Goal: Task Accomplishment & Management: Manage account settings

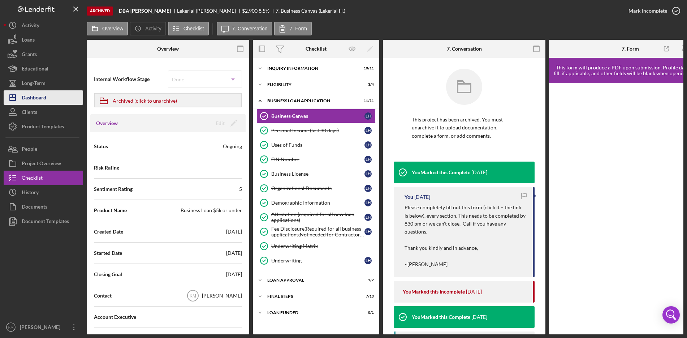
click at [33, 99] on div "Dashboard" at bounding box center [34, 98] width 25 height 16
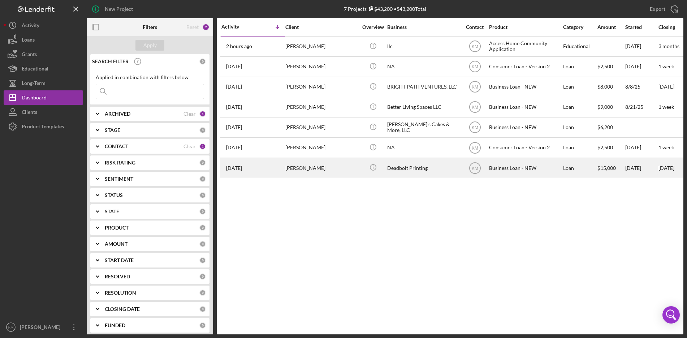
click at [303, 167] on div "[PERSON_NAME]" at bounding box center [321, 167] width 72 height 19
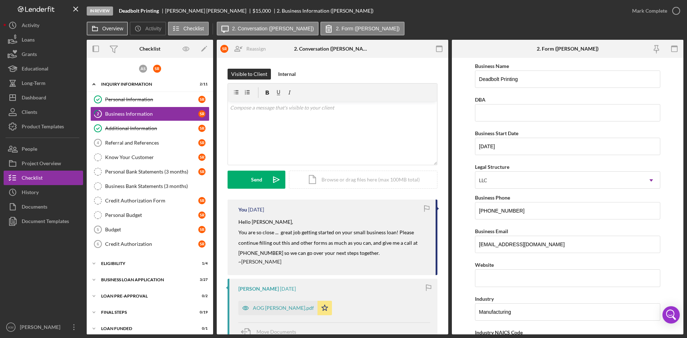
click at [108, 28] on label "Overview" at bounding box center [112, 29] width 21 height 6
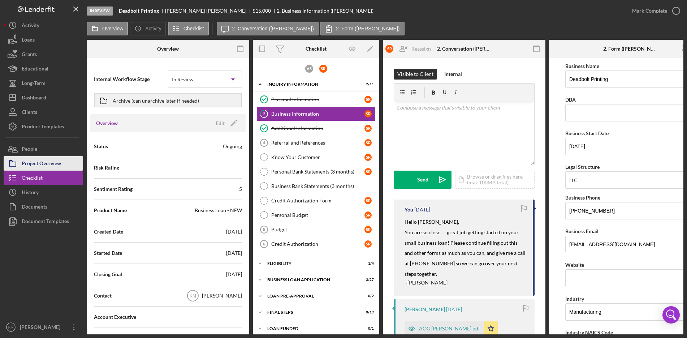
click at [53, 158] on div "Project Overview" at bounding box center [41, 164] width 39 height 16
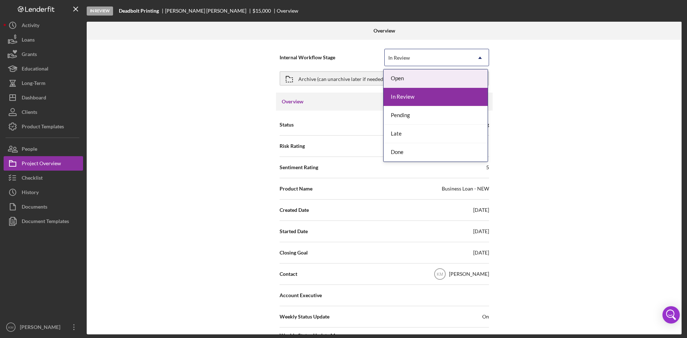
click at [479, 58] on use at bounding box center [480, 58] width 4 height 2
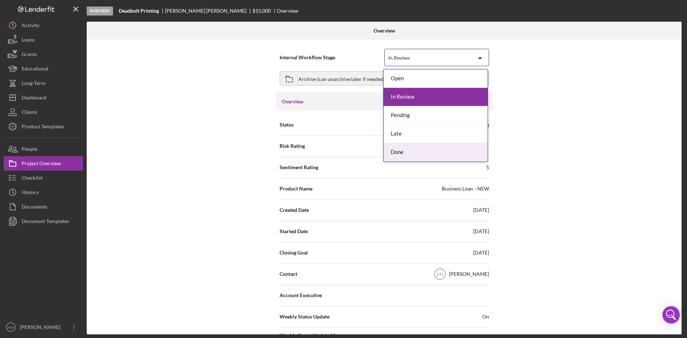
click at [434, 155] on div "Done" at bounding box center [435, 152] width 104 height 18
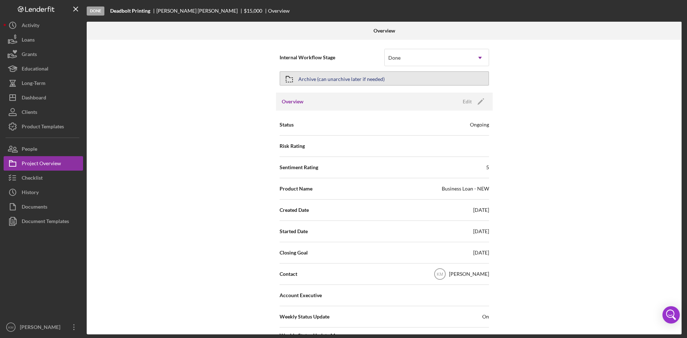
click at [317, 79] on div "Archive (can unarchive later if needed)" at bounding box center [341, 78] width 86 height 13
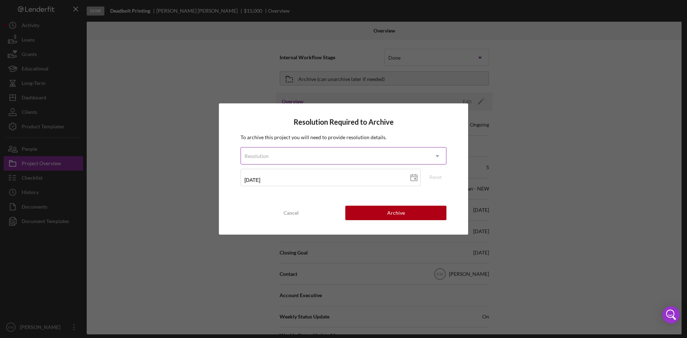
click at [437, 159] on icon "Icon/Dropdown Arrow" at bounding box center [437, 155] width 17 height 17
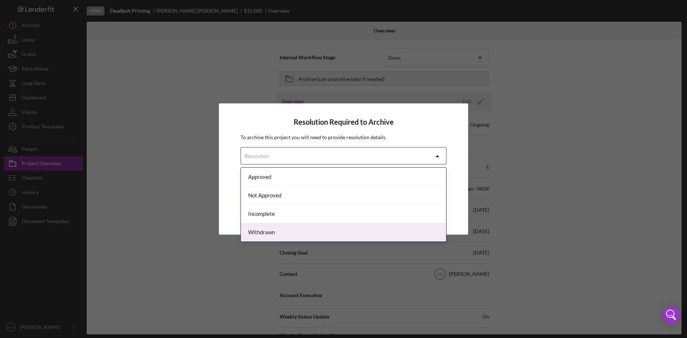
click at [397, 233] on div "Withdrawn" at bounding box center [343, 232] width 205 height 18
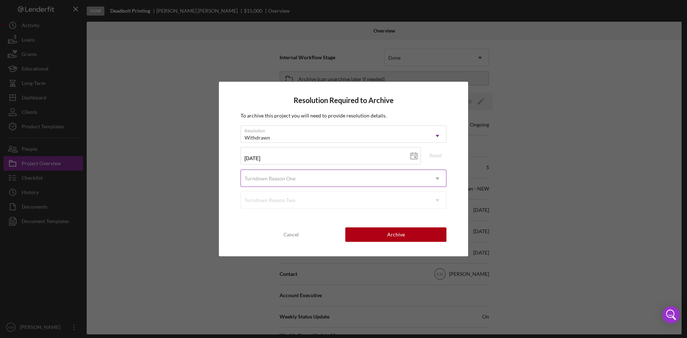
click at [436, 177] on icon "Icon/Dropdown Arrow" at bounding box center [437, 178] width 17 height 17
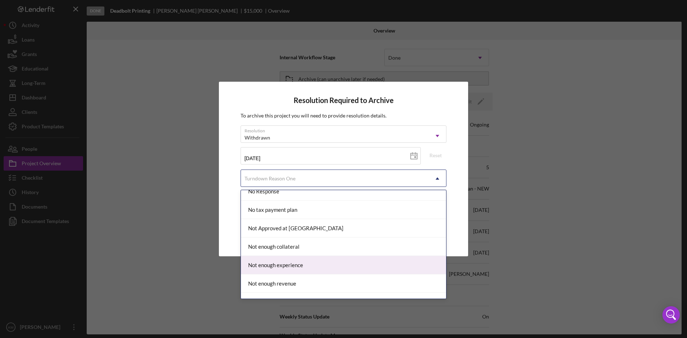
scroll to position [506, 0]
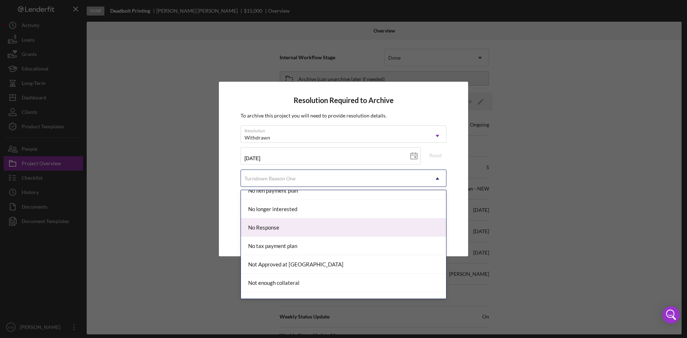
click at [342, 231] on div "No Response" at bounding box center [343, 227] width 205 height 18
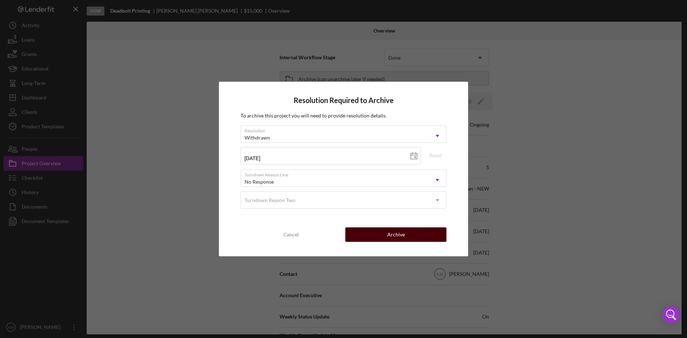
click at [400, 232] on div "Archive" at bounding box center [396, 234] width 18 height 14
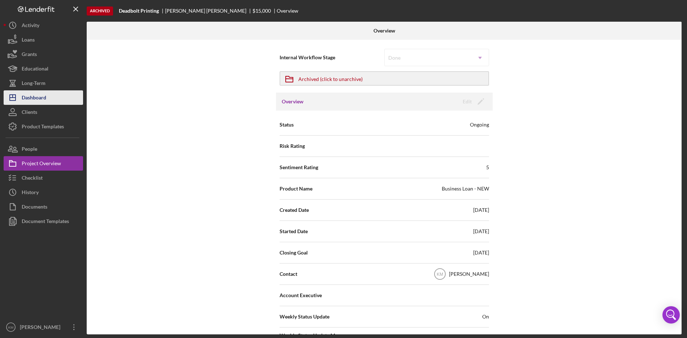
click at [34, 97] on div "Dashboard" at bounding box center [34, 98] width 25 height 16
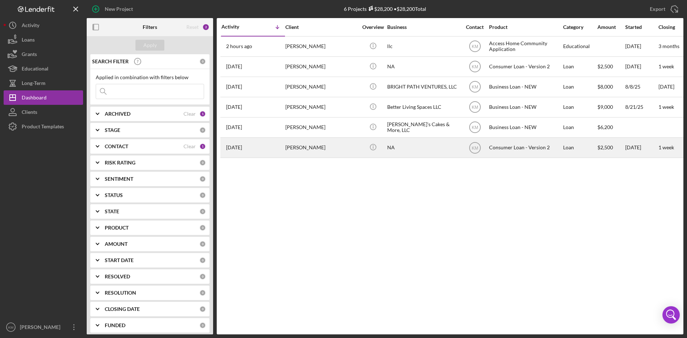
click at [286, 148] on div "[PERSON_NAME]" at bounding box center [321, 147] width 72 height 19
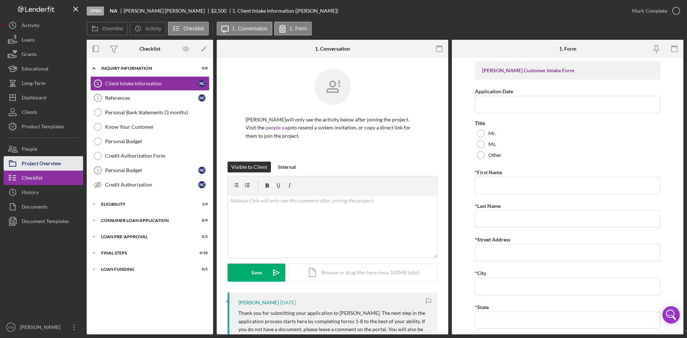
click at [50, 164] on div "Project Overview" at bounding box center [41, 164] width 39 height 16
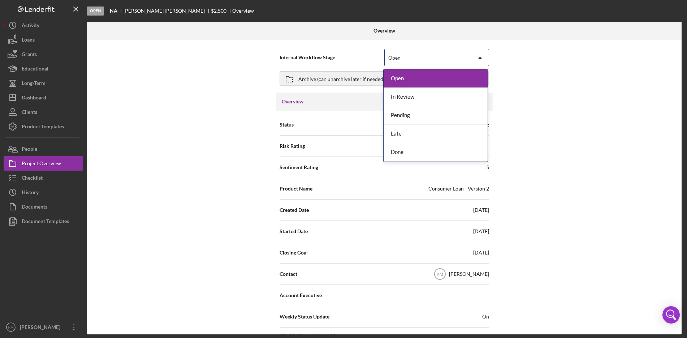
click at [478, 59] on icon "Icon/Dropdown Arrow" at bounding box center [479, 57] width 17 height 17
click at [440, 154] on div "Done" at bounding box center [435, 152] width 104 height 18
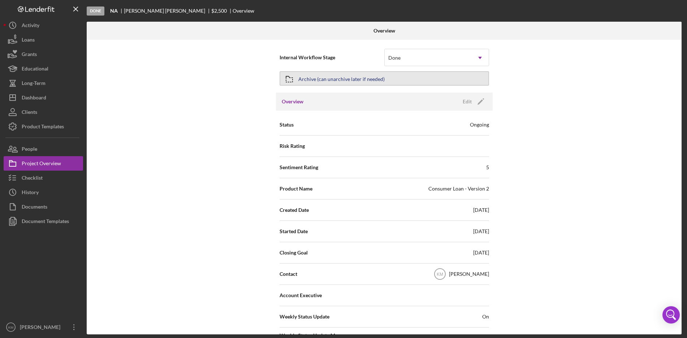
click at [318, 78] on div "Archive (can unarchive later if needed)" at bounding box center [341, 78] width 86 height 13
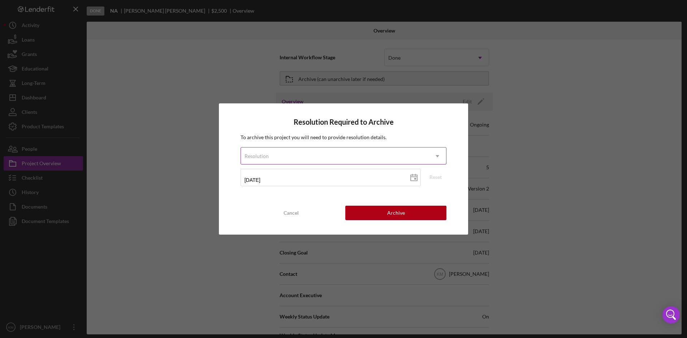
click at [438, 159] on icon "Icon/Dropdown Arrow" at bounding box center [437, 155] width 17 height 17
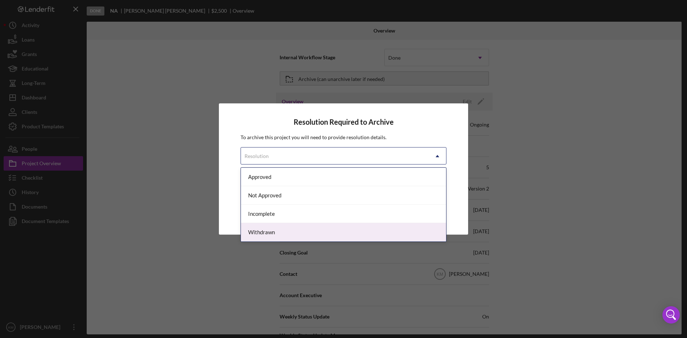
click at [378, 235] on div "Withdrawn" at bounding box center [343, 232] width 205 height 18
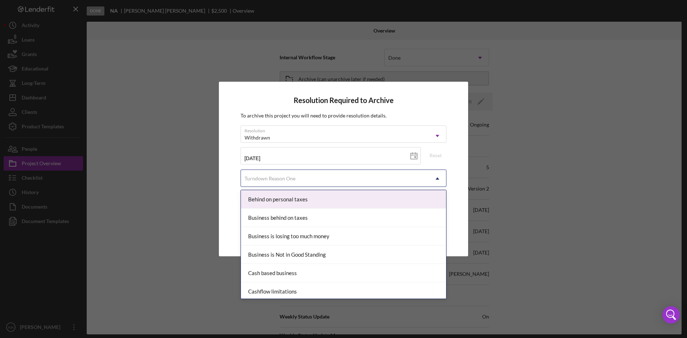
click at [439, 178] on icon "Icon/Dropdown Arrow" at bounding box center [437, 178] width 17 height 17
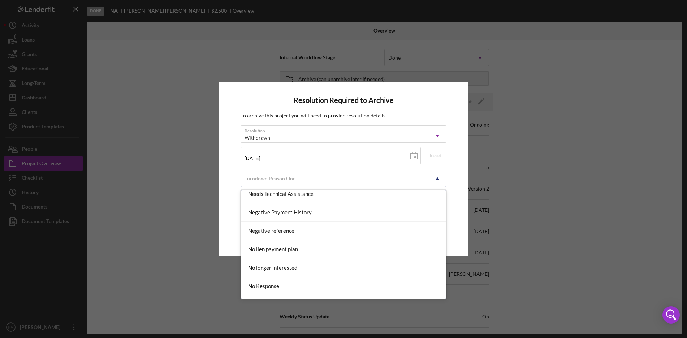
scroll to position [458, 0]
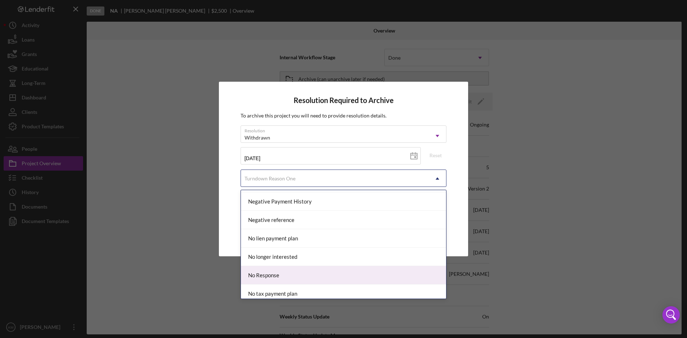
click at [396, 271] on div "No Response" at bounding box center [343, 275] width 205 height 18
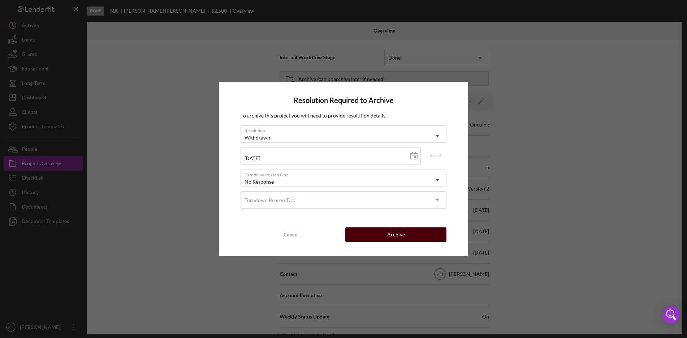
click at [400, 234] on div "Archive" at bounding box center [396, 234] width 18 height 14
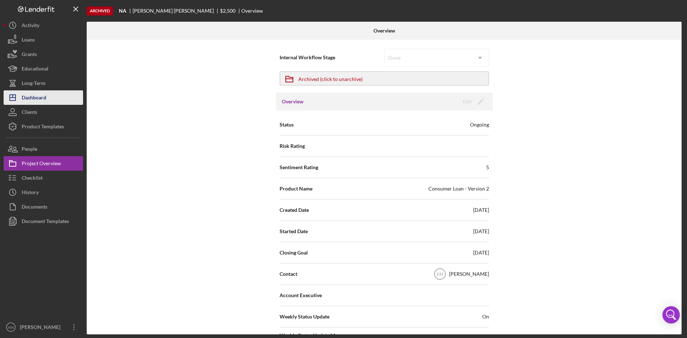
click at [30, 97] on div "Dashboard" at bounding box center [34, 98] width 25 height 16
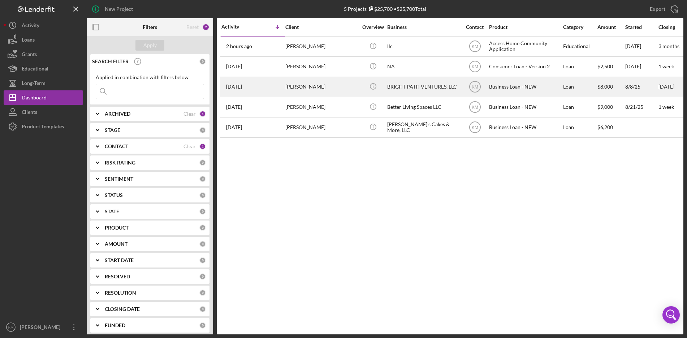
click at [300, 90] on div "[PERSON_NAME]" at bounding box center [321, 86] width 72 height 19
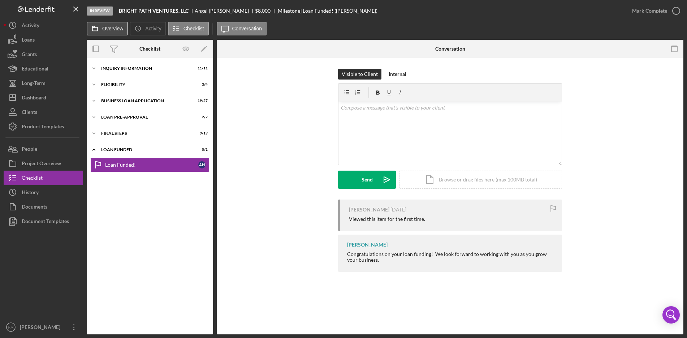
click at [110, 30] on label "Overview" at bounding box center [112, 29] width 21 height 6
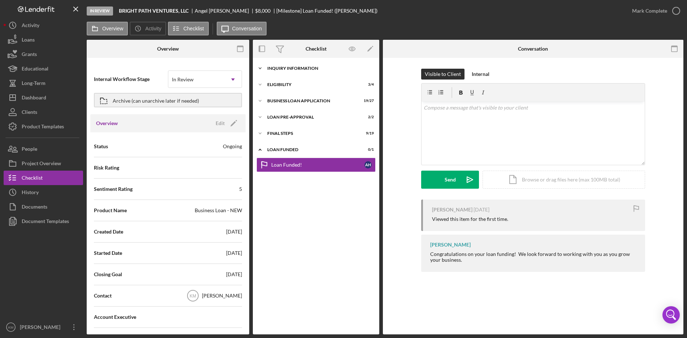
click at [258, 66] on icon "Icon/Expander" at bounding box center [260, 68] width 14 height 14
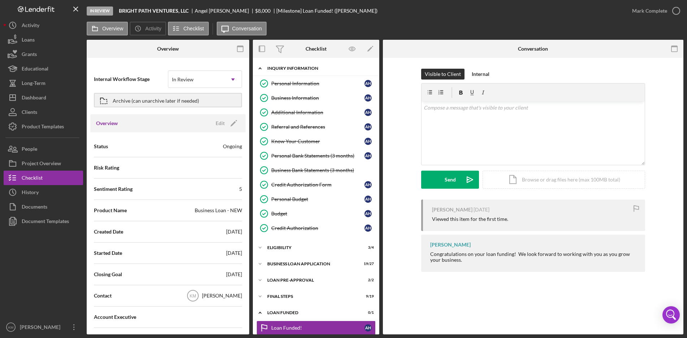
click at [258, 66] on icon "Icon/Expander" at bounding box center [260, 68] width 14 height 14
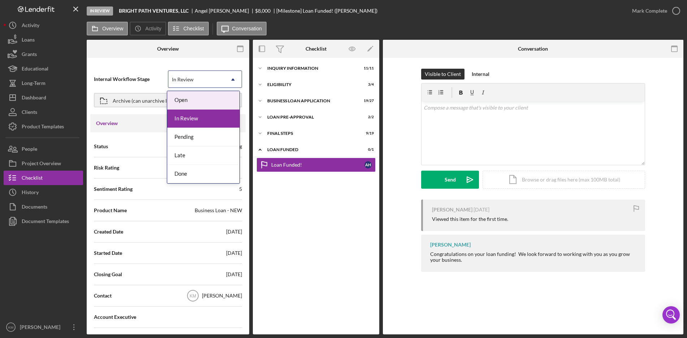
click at [230, 79] on icon "Icon/Dropdown Arrow" at bounding box center [232, 79] width 17 height 17
click at [199, 174] on div "Done" at bounding box center [203, 174] width 72 height 18
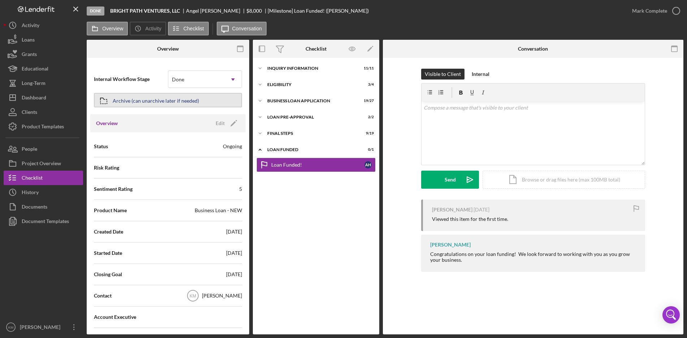
click at [148, 99] on div "Archive (can unarchive later if needed)" at bounding box center [156, 100] width 86 height 13
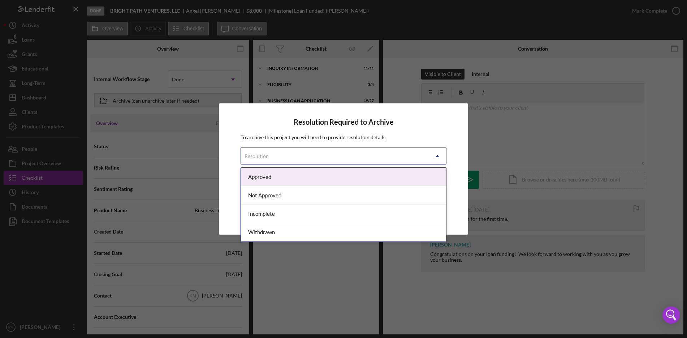
click at [440, 158] on icon "Icon/Dropdown Arrow" at bounding box center [437, 155] width 17 height 17
click at [421, 174] on div "Approved" at bounding box center [343, 177] width 205 height 18
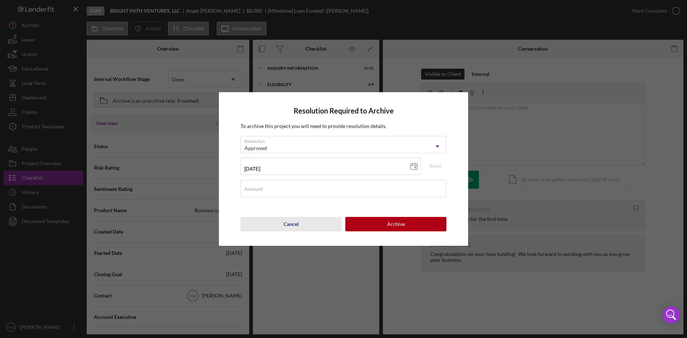
click at [285, 226] on div "Cancel" at bounding box center [290, 224] width 15 height 14
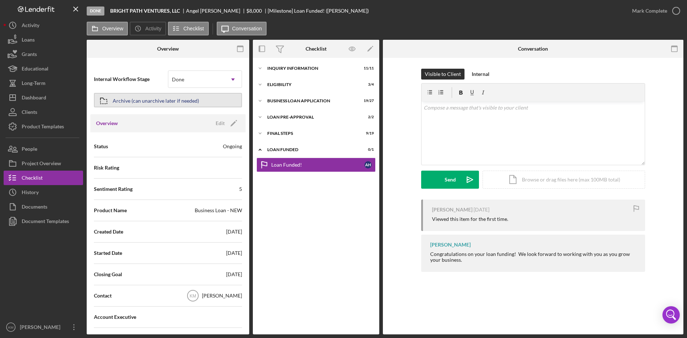
click at [165, 103] on div "Archive (can unarchive later if needed)" at bounding box center [156, 100] width 86 height 13
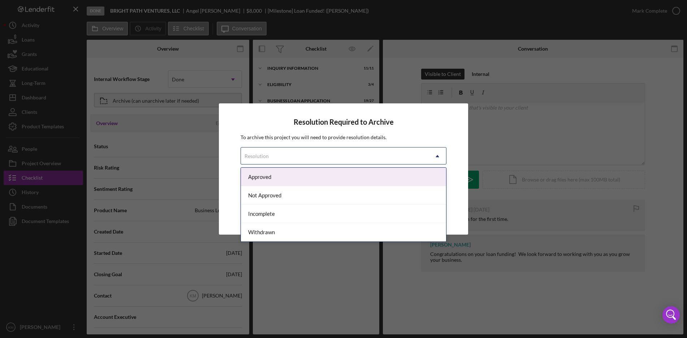
click at [434, 155] on icon "Icon/Dropdown Arrow" at bounding box center [437, 155] width 17 height 17
click at [350, 172] on div "Approved" at bounding box center [343, 177] width 205 height 18
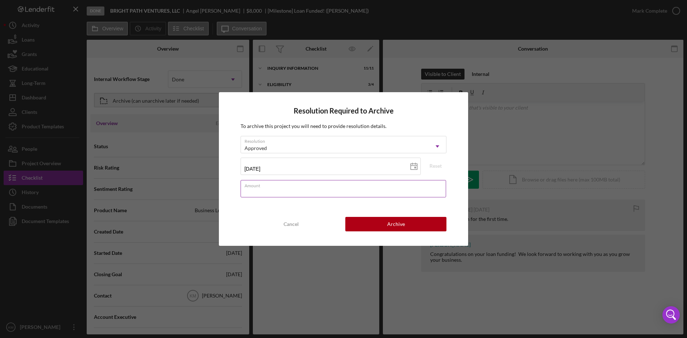
click at [341, 192] on input "Amount" at bounding box center [343, 188] width 206 height 17
type input "$8,000"
click at [387, 222] on div "Archive" at bounding box center [396, 224] width 18 height 14
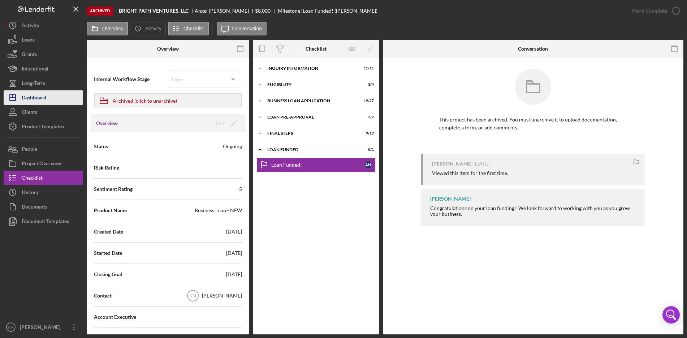
click at [30, 97] on div "Dashboard" at bounding box center [34, 98] width 25 height 16
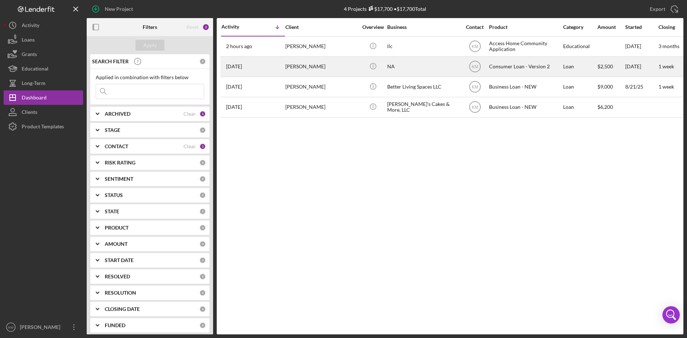
click at [308, 68] on div "[PERSON_NAME]" at bounding box center [321, 66] width 72 height 19
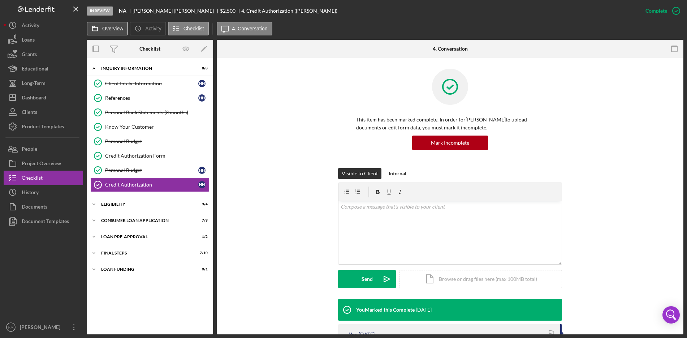
click at [115, 29] on label "Overview" at bounding box center [112, 29] width 21 height 6
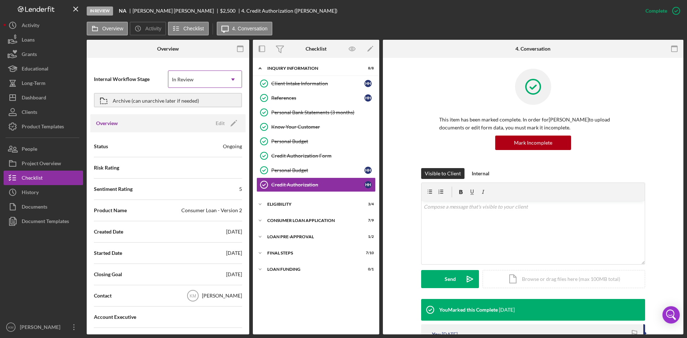
click at [229, 79] on icon "Icon/Dropdown Arrow" at bounding box center [232, 79] width 17 height 17
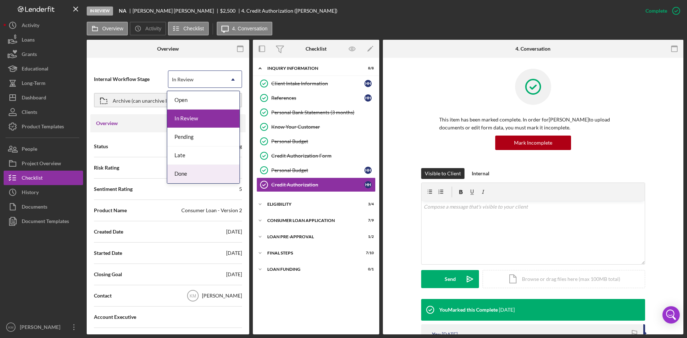
click at [204, 171] on div "Done" at bounding box center [203, 174] width 72 height 18
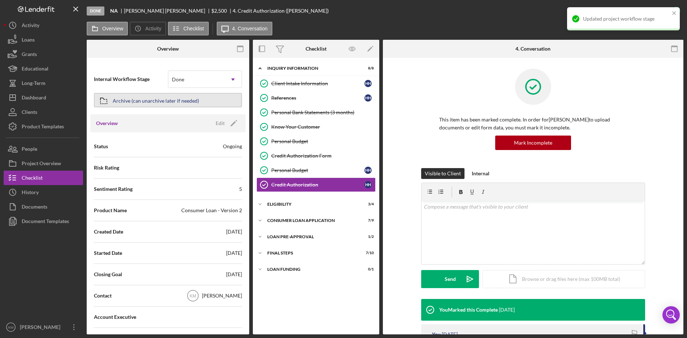
click at [157, 101] on div "Archive (can unarchive later if needed)" at bounding box center [156, 100] width 86 height 13
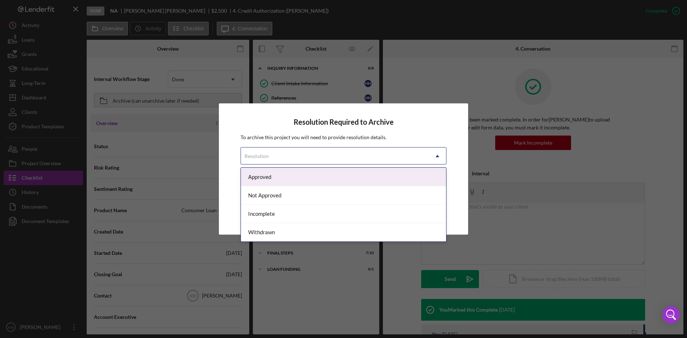
click at [435, 156] on icon "Icon/Dropdown Arrow" at bounding box center [437, 155] width 17 height 17
click at [388, 172] on div "Approved" at bounding box center [343, 177] width 205 height 18
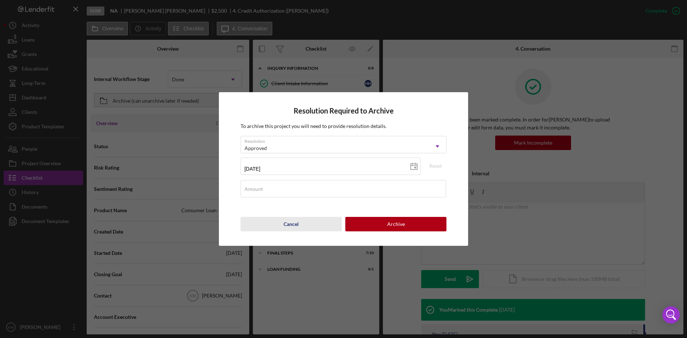
click at [299, 222] on button "Cancel" at bounding box center [290, 224] width 101 height 14
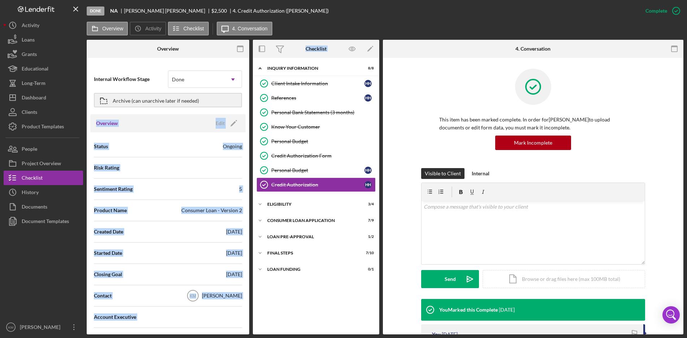
drag, startPoint x: 247, startPoint y: 110, endPoint x: 253, endPoint y: 145, distance: 35.6
click at [253, 145] on div "Overview Internal Workflow Stage Done Icon/Dropdown Arrow Archive (can unarchiv…" at bounding box center [385, 187] width 596 height 294
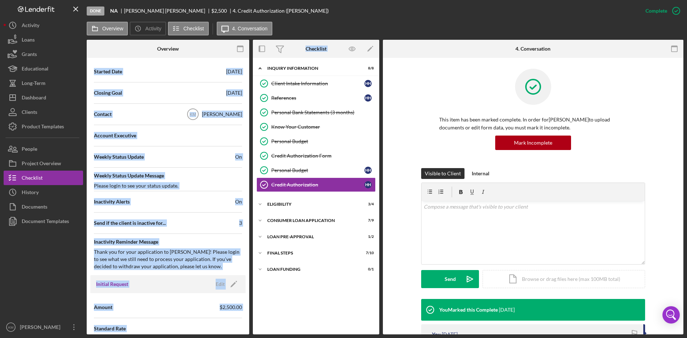
scroll to position [186, 0]
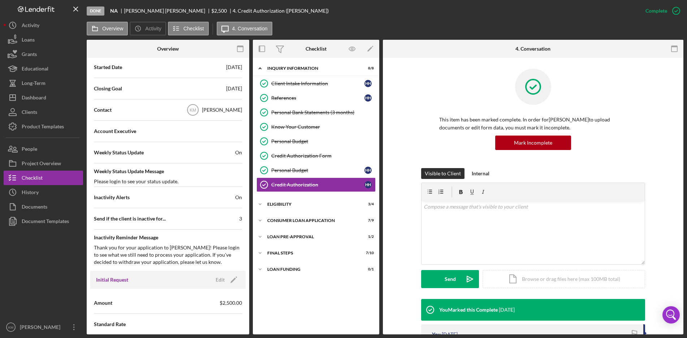
click at [304, 26] on div "Overview Icon/History Activity Checklist Icon/Message 4. Conversation" at bounding box center [385, 29] width 596 height 14
drag, startPoint x: 247, startPoint y: 139, endPoint x: 247, endPoint y: 164, distance: 24.9
click at [247, 164] on div "Internal Workflow Stage Done Icon/Dropdown Arrow Archive (can unarchive later i…" at bounding box center [168, 197] width 162 height 273
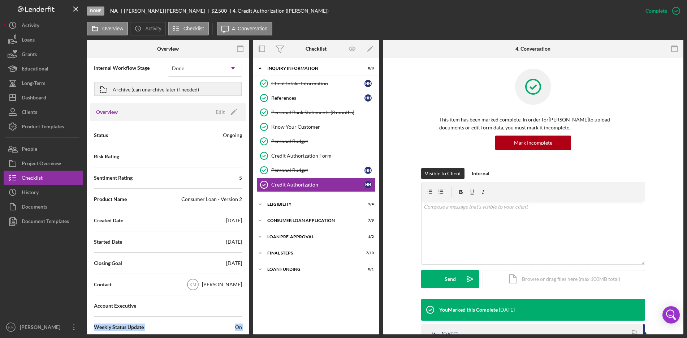
scroll to position [0, 0]
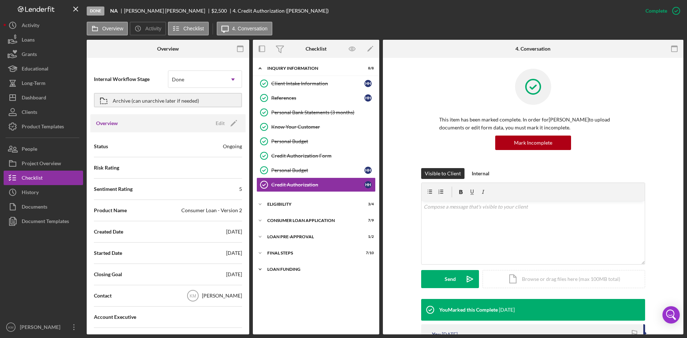
click at [261, 269] on icon "Icon/Expander" at bounding box center [260, 269] width 14 height 14
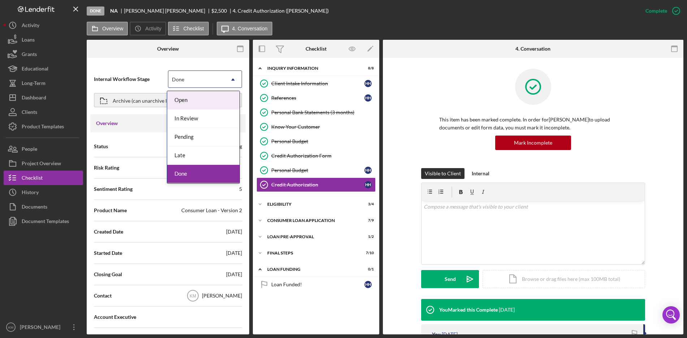
click at [233, 79] on icon "Icon/Dropdown Arrow" at bounding box center [232, 79] width 17 height 17
click at [205, 172] on div "Done" at bounding box center [203, 174] width 72 height 18
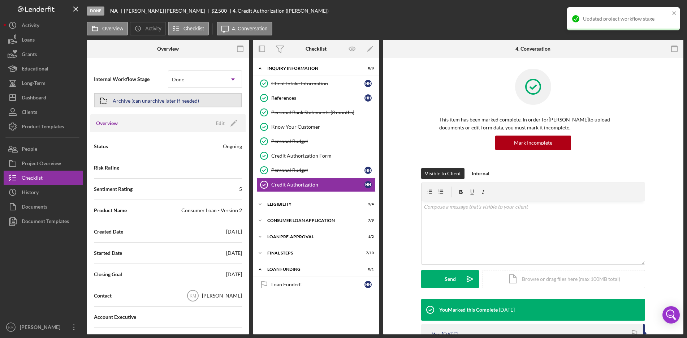
click at [144, 103] on div "Archive (can unarchive later if needed)" at bounding box center [156, 100] width 86 height 13
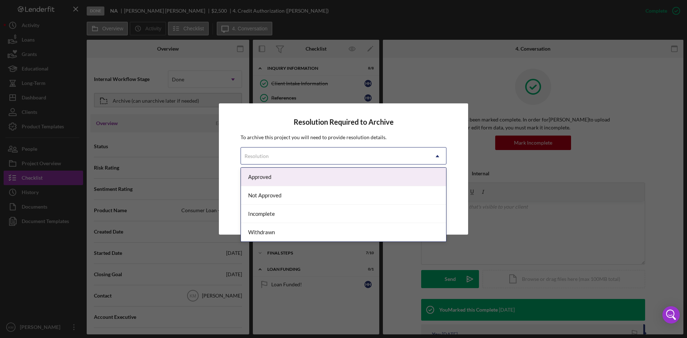
click at [439, 160] on icon "Icon/Dropdown Arrow" at bounding box center [437, 155] width 17 height 17
click at [340, 173] on div "Approved" at bounding box center [343, 177] width 205 height 18
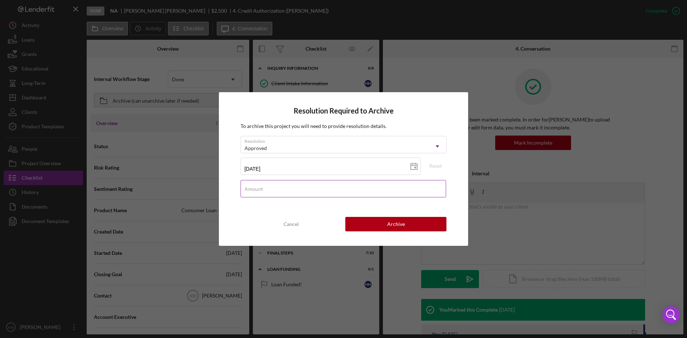
click at [352, 189] on input "Amount" at bounding box center [343, 188] width 206 height 17
type input "$2,500"
click at [334, 210] on div "Resolution Required to Archive To archive this project you will need to provide…" at bounding box center [344, 168] width 250 height 153
click at [376, 224] on button "Archive" at bounding box center [395, 224] width 101 height 14
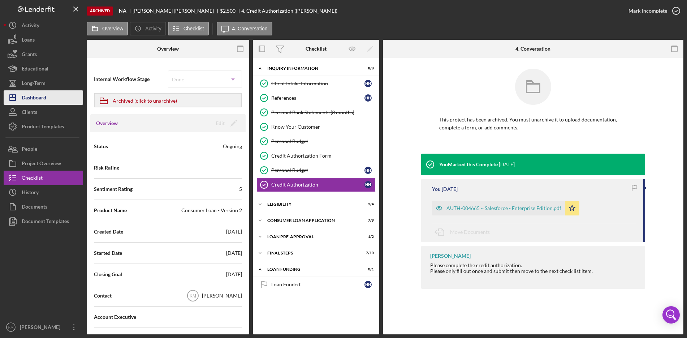
click at [35, 95] on div "Dashboard" at bounding box center [34, 98] width 25 height 16
